Goal: Task Accomplishment & Management: Manage account settings

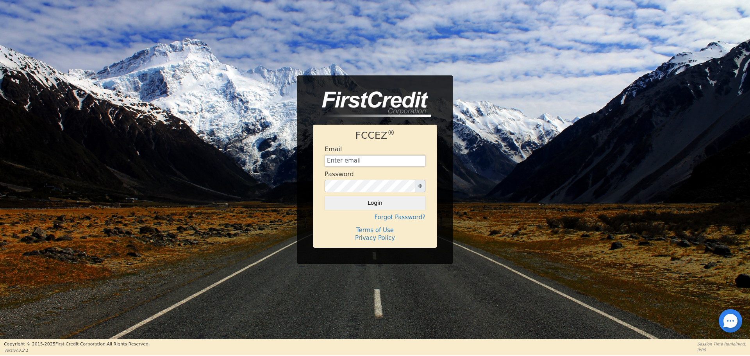
type input "[EMAIL_ADDRESS][DOMAIN_NAME]"
click at [368, 204] on button "Login" at bounding box center [374, 202] width 101 height 13
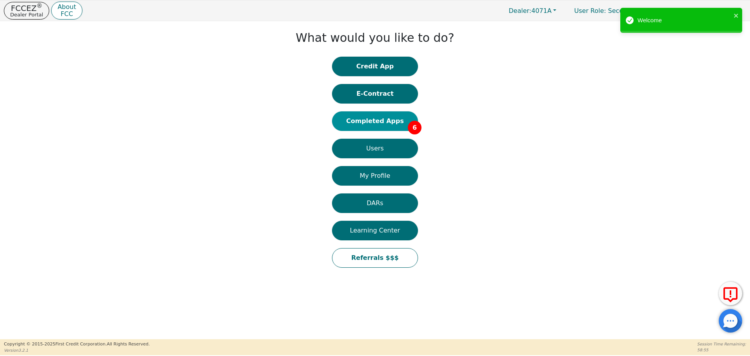
click at [365, 117] on button "Completed Apps 6" at bounding box center [375, 121] width 86 height 20
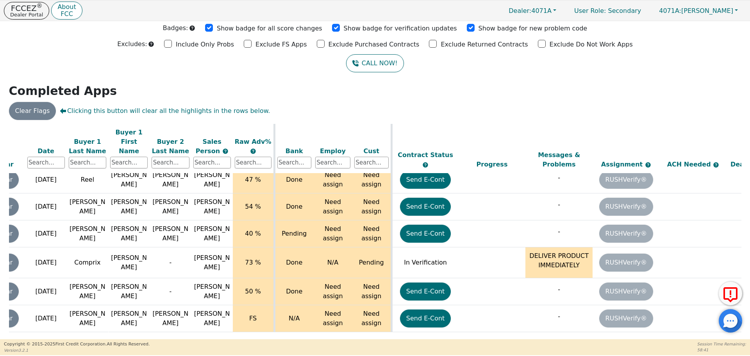
scroll to position [25, 124]
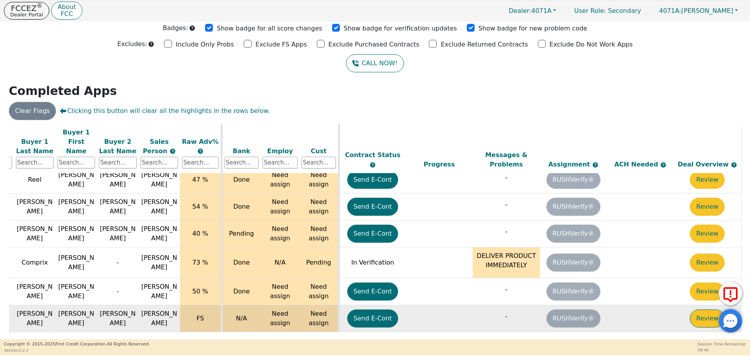
click at [700, 309] on button "Review" at bounding box center [707, 318] width 35 height 18
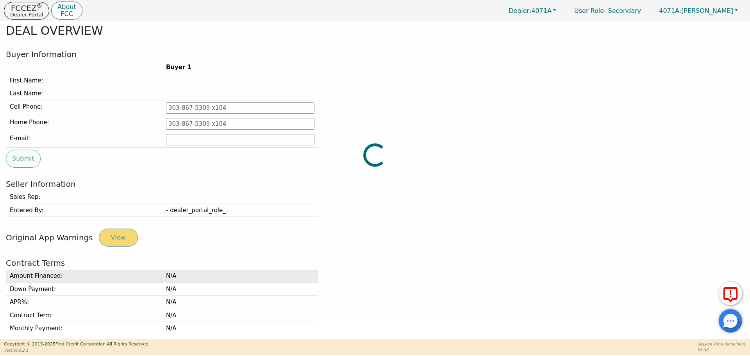
type input "[PHONE_NUMBER]"
type input "[EMAIL_ADDRESS][DOMAIN_NAME]"
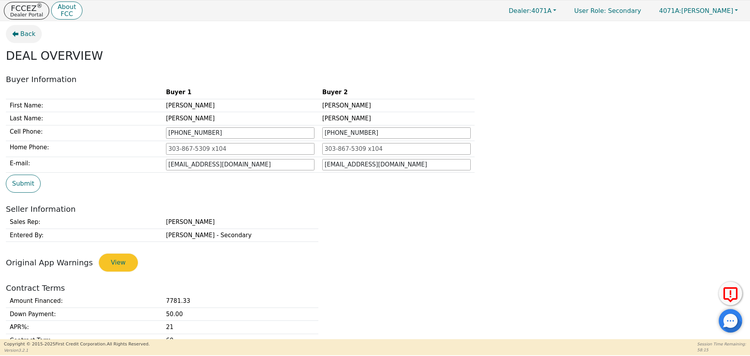
click at [17, 35] on icon "button" at bounding box center [15, 34] width 6 height 6
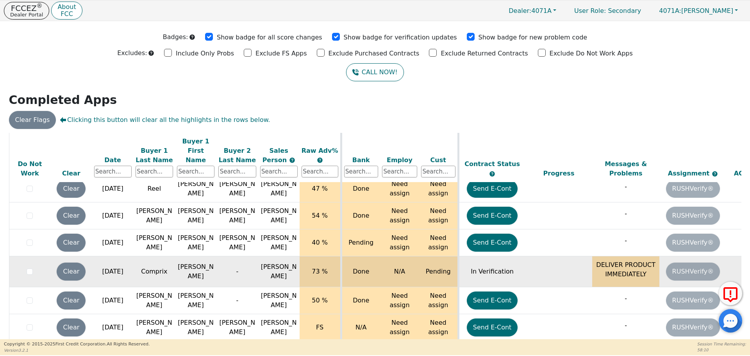
scroll to position [25, 0]
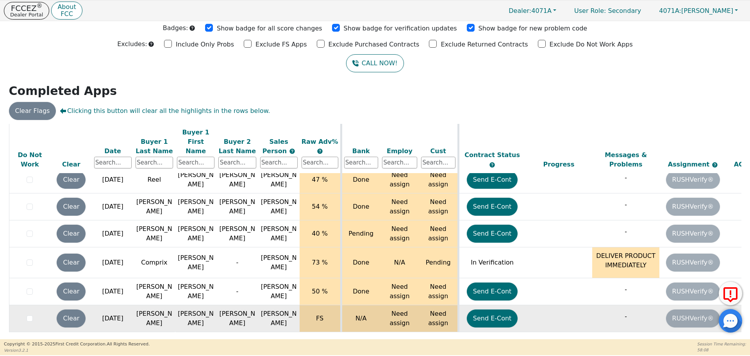
click at [693, 309] on td "RUSHVerify®" at bounding box center [692, 318] width 67 height 27
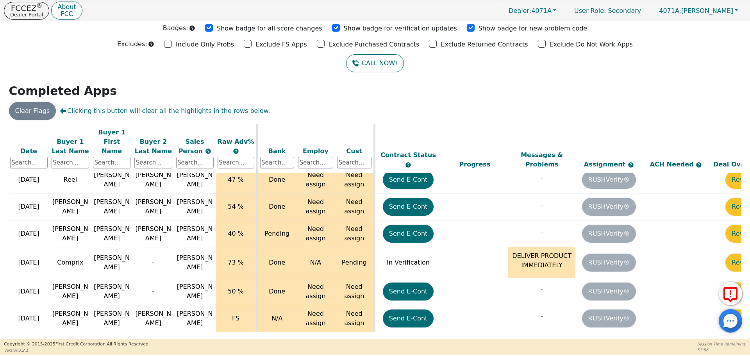
scroll to position [25, 124]
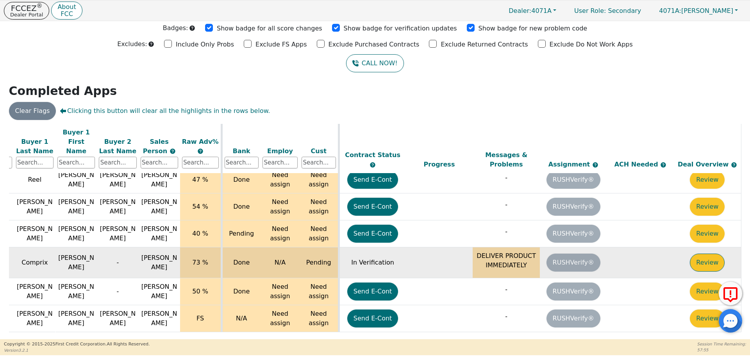
click at [706, 253] on button "Review" at bounding box center [707, 262] width 35 height 18
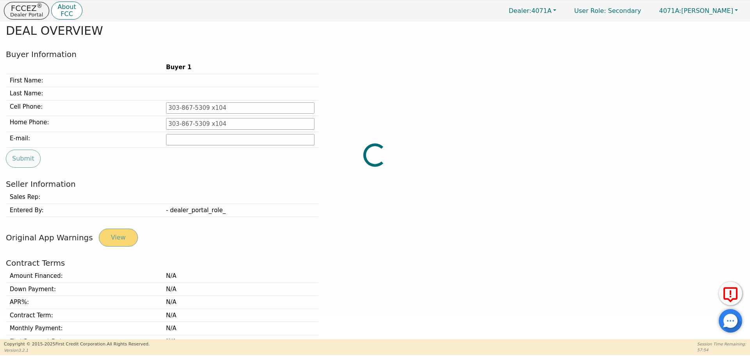
type input "[PHONE_NUMBER]"
type input "[EMAIL_ADDRESS][DOMAIN_NAME]"
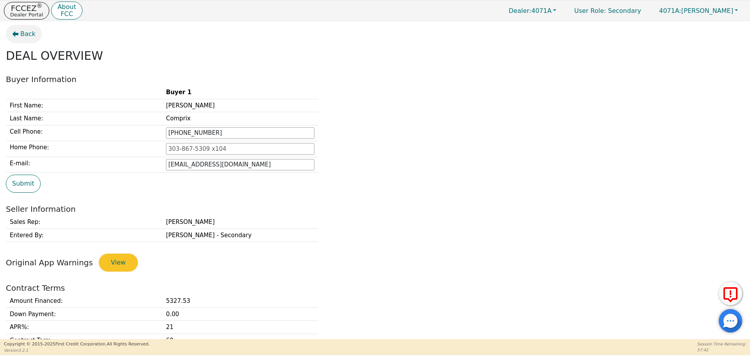
click at [27, 33] on span "Back" at bounding box center [27, 33] width 15 height 9
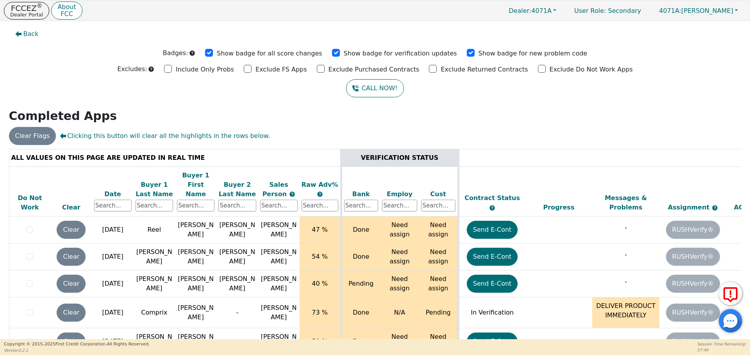
scroll to position [25, 0]
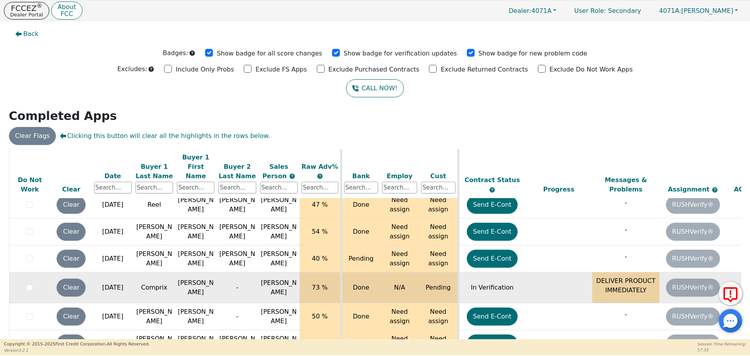
click at [683, 276] on td "RUSHVerify®" at bounding box center [692, 287] width 67 height 31
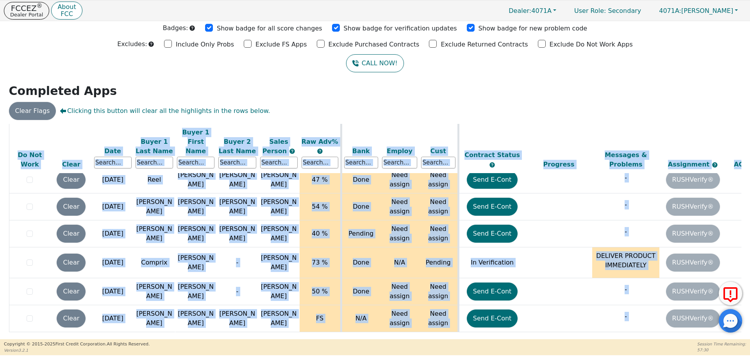
drag, startPoint x: 584, startPoint y: 333, endPoint x: 706, endPoint y: 326, distance: 122.8
click at [706, 326] on div "ALL VALUES ON THIS PAGE ARE UPDATED IN REAL TIME VERIFICATION STATUS Do Not Wor…" at bounding box center [375, 231] width 732 height 214
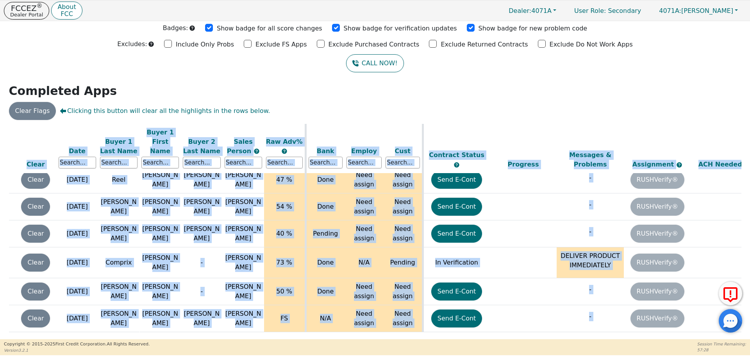
scroll to position [25, 124]
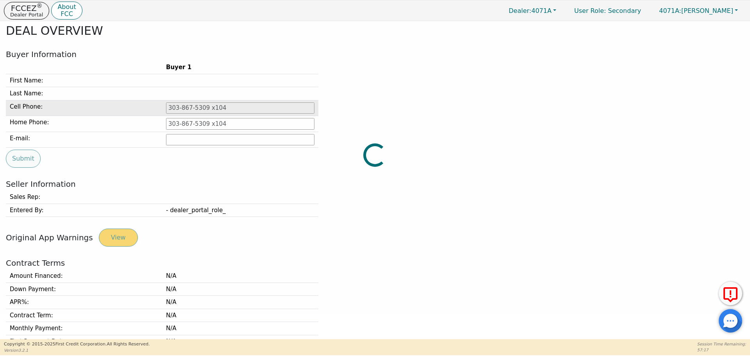
type input "[PHONE_NUMBER]"
type input "[EMAIL_ADDRESS][DOMAIN_NAME]"
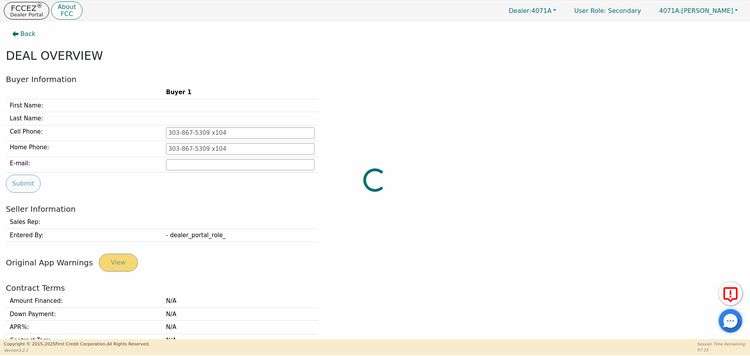
type input "[PHONE_NUMBER]"
type input "[EMAIL_ADDRESS][DOMAIN_NAME]"
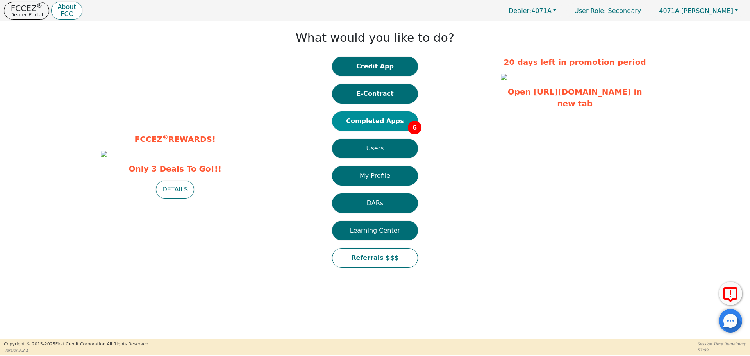
click at [369, 123] on button "Completed Apps 6" at bounding box center [375, 121] width 86 height 20
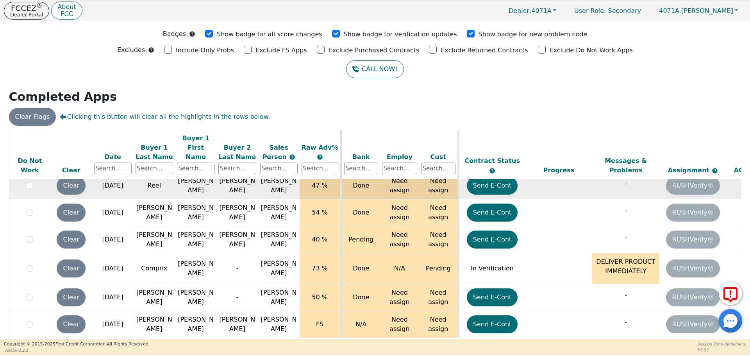
scroll to position [25, 0]
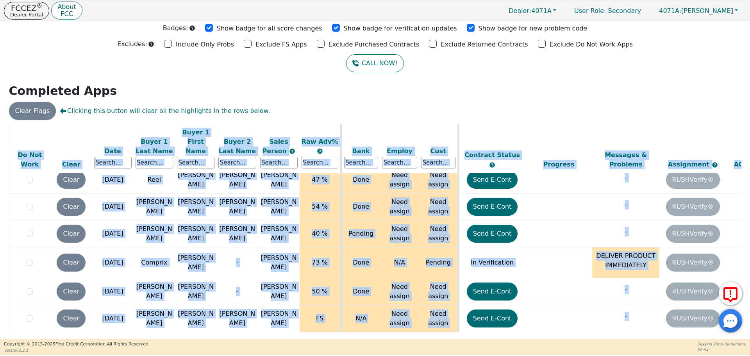
drag, startPoint x: 621, startPoint y: 329, endPoint x: 684, endPoint y: 326, distance: 62.9
click at [684, 326] on div "ALL VALUES ON THIS PAGE ARE UPDATED IN REAL TIME VERIFICATION STATUS Do Not Wor…" at bounding box center [375, 231] width 732 height 214
click at [618, 339] on div "ALL VALUES ON THIS PAGE ARE UPDATED IN REAL TIME VERIFICATION STATUS Do Not Wor…" at bounding box center [375, 232] width 738 height 216
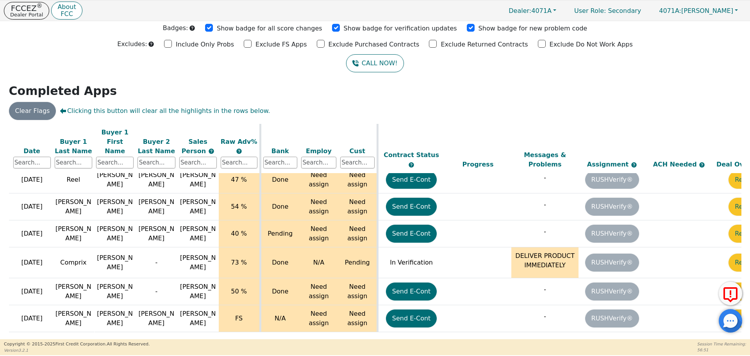
scroll to position [25, 124]
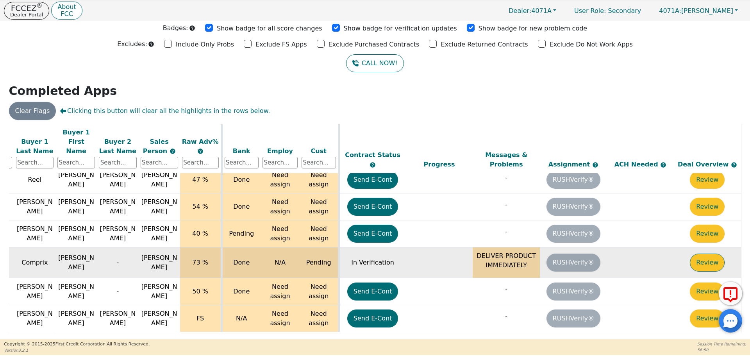
click at [707, 255] on button "Review" at bounding box center [707, 262] width 35 height 18
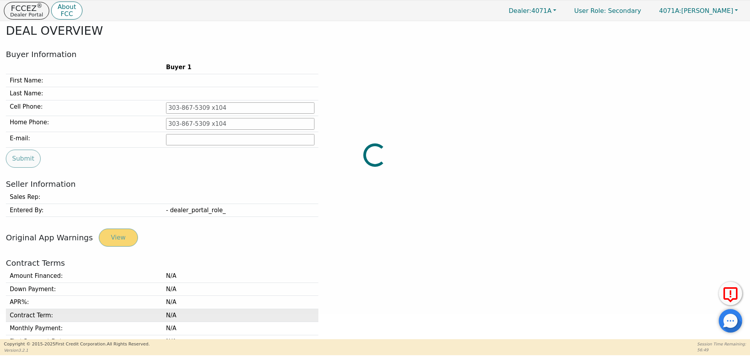
type input "[PHONE_NUMBER]"
type input "[EMAIL_ADDRESS][DOMAIN_NAME]"
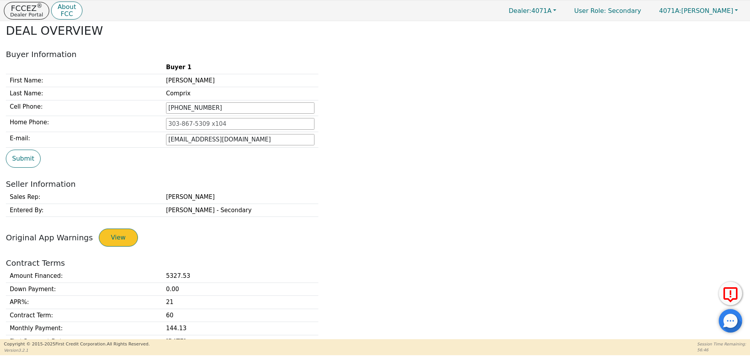
click at [118, 236] on button "View" at bounding box center [118, 237] width 39 height 18
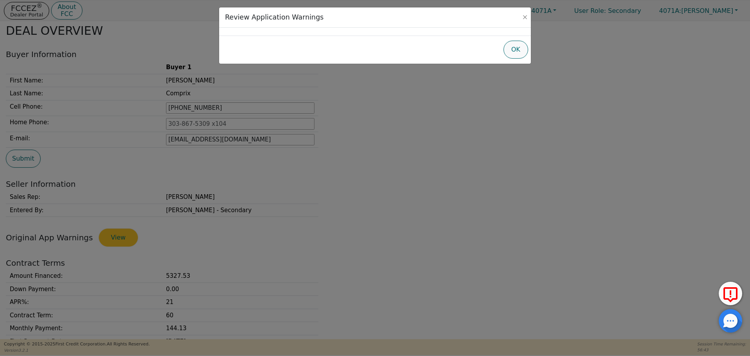
click at [522, 52] on button "OK" at bounding box center [515, 50] width 25 height 18
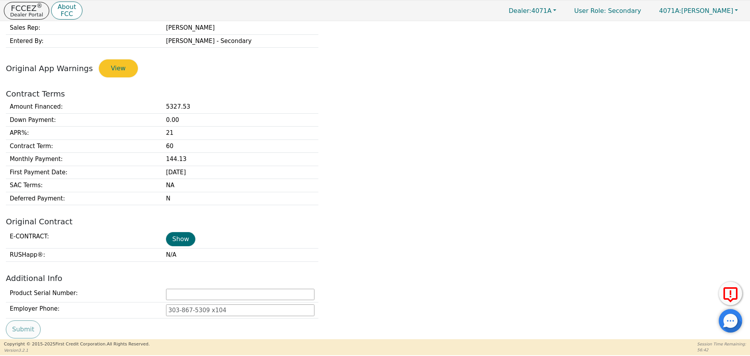
scroll to position [220, 0]
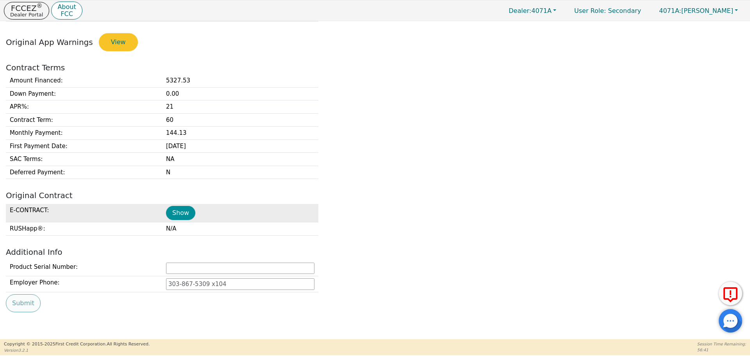
click at [178, 214] on button "Show" at bounding box center [180, 213] width 29 height 14
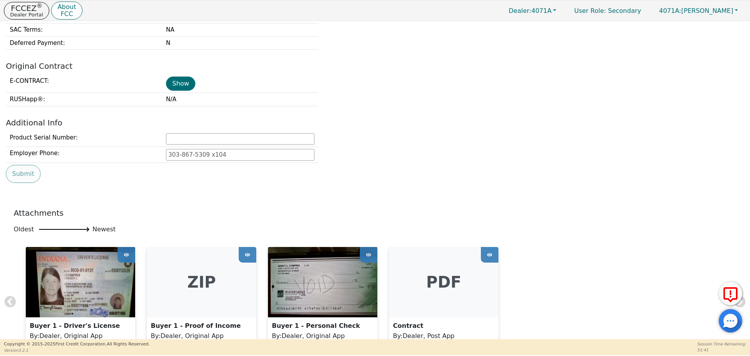
scroll to position [0, 0]
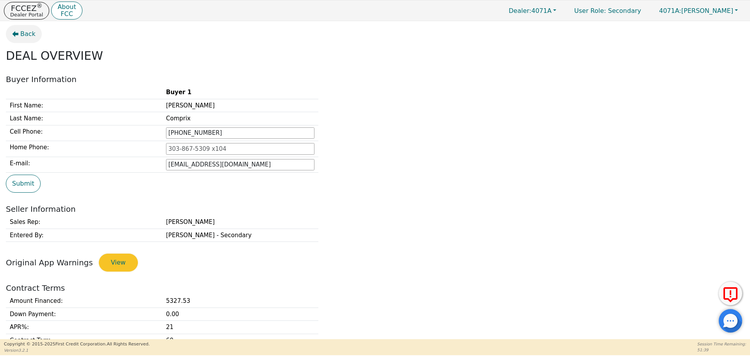
click at [20, 34] on button "Back" at bounding box center [24, 34] width 36 height 18
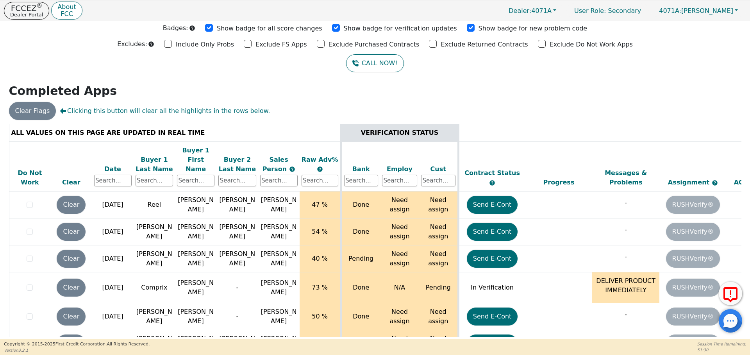
scroll to position [25, 0]
